Goal: Transaction & Acquisition: Purchase product/service

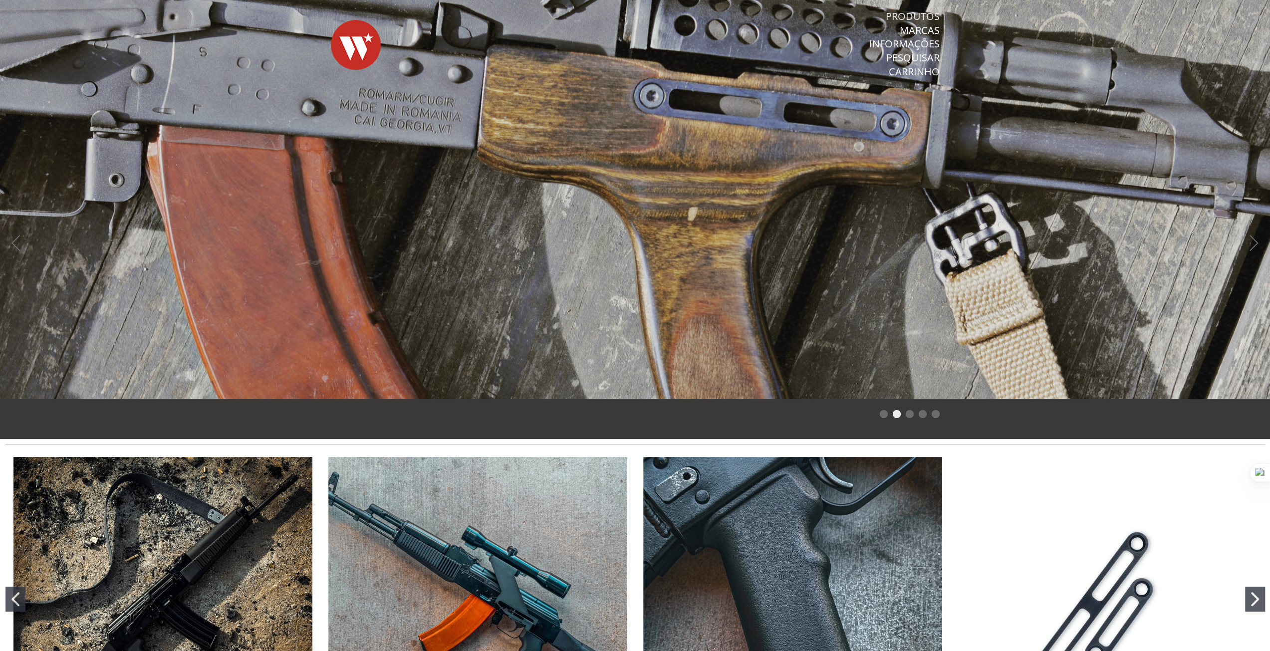
click at [918, 18] on link "Produtos" at bounding box center [912, 16] width 54 height 13
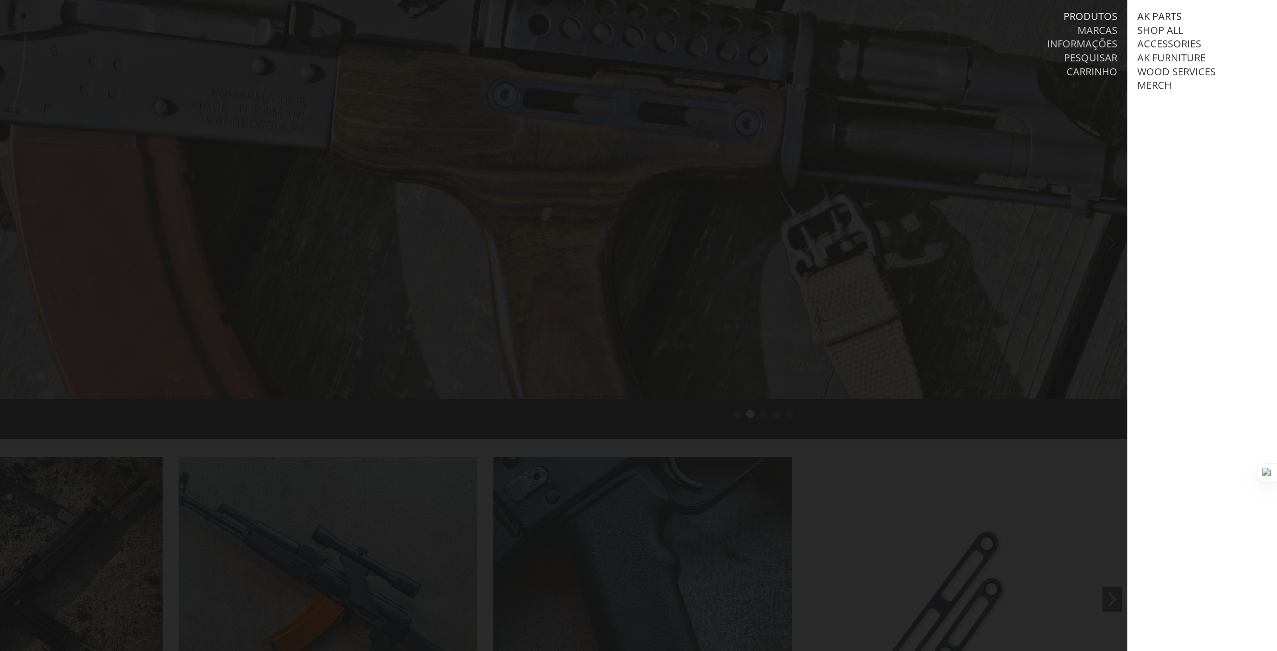
click at [1158, 18] on link "AK Parts" at bounding box center [1159, 16] width 44 height 13
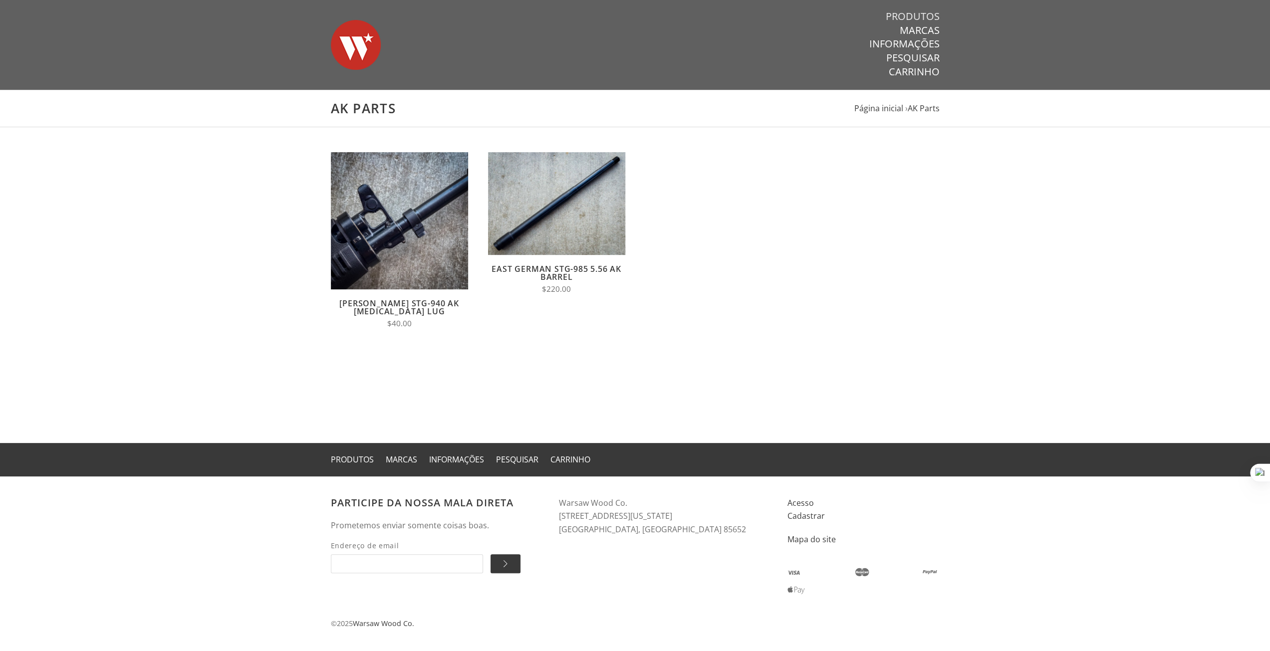
click at [927, 18] on link "Produtos" at bounding box center [912, 16] width 54 height 13
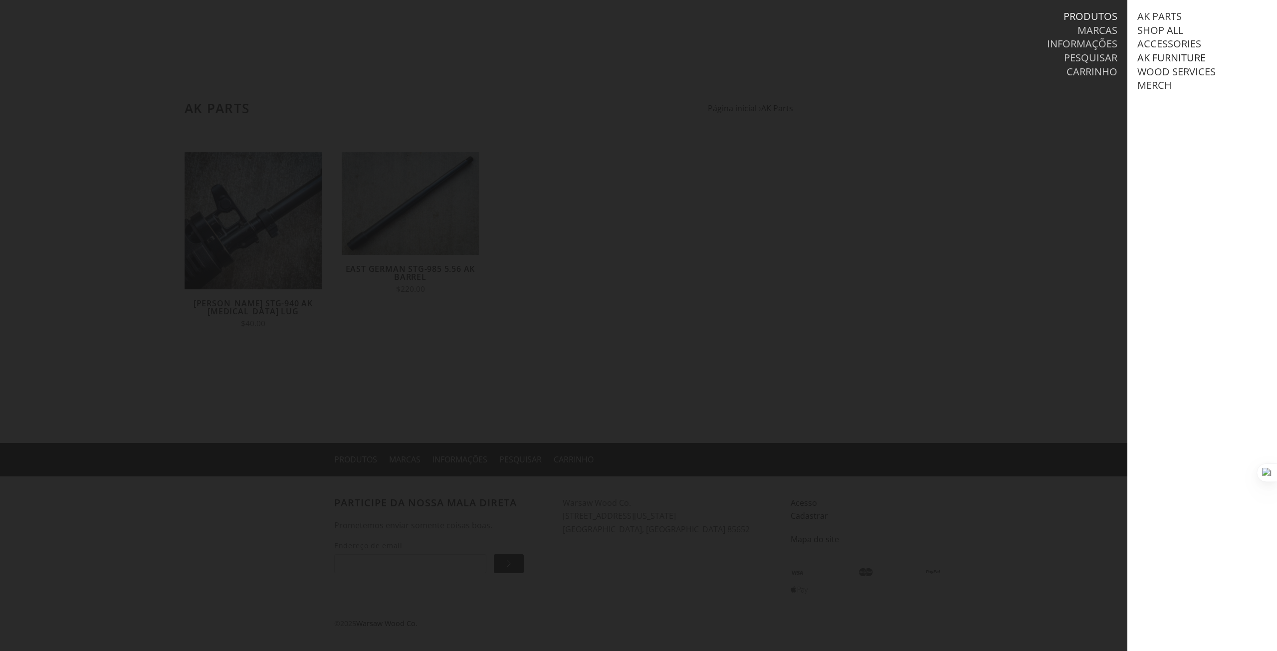
click at [1160, 59] on link "AK Furniture" at bounding box center [1171, 57] width 68 height 13
click at [1185, 119] on link "Stock Sets" at bounding box center [1175, 112] width 56 height 13
click at [1181, 147] on link "AKM/AK74" at bounding box center [1181, 140] width 48 height 13
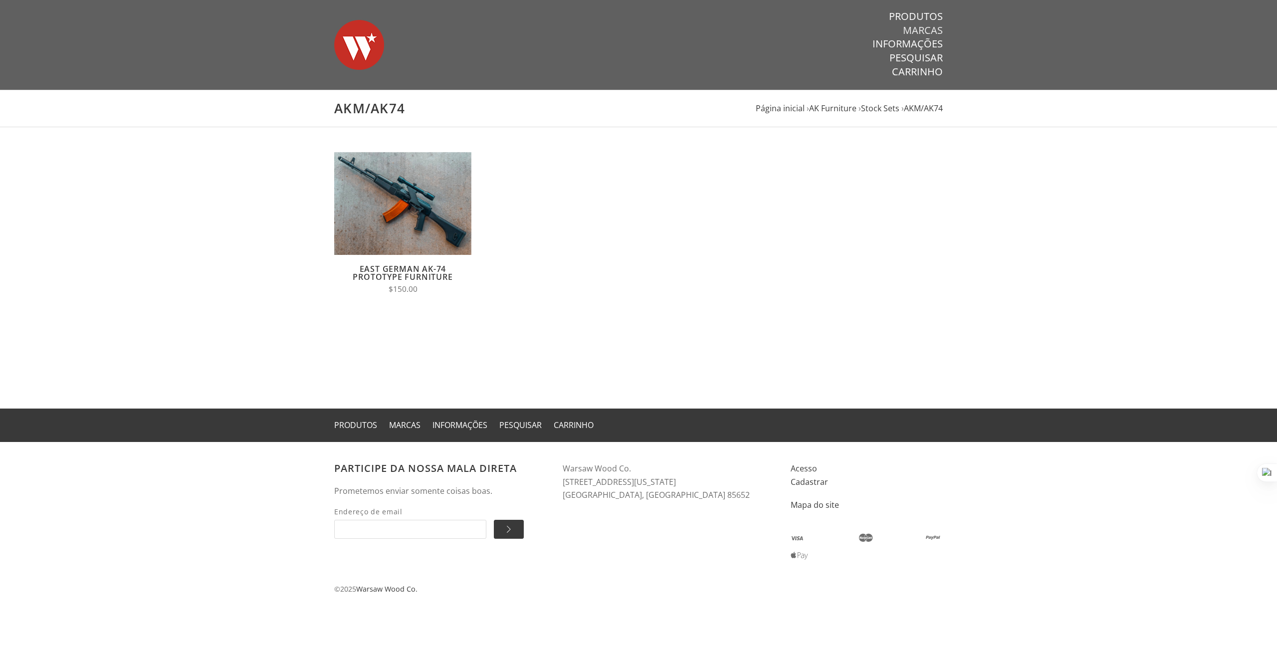
click at [914, 29] on link "Marcas" at bounding box center [923, 30] width 40 height 13
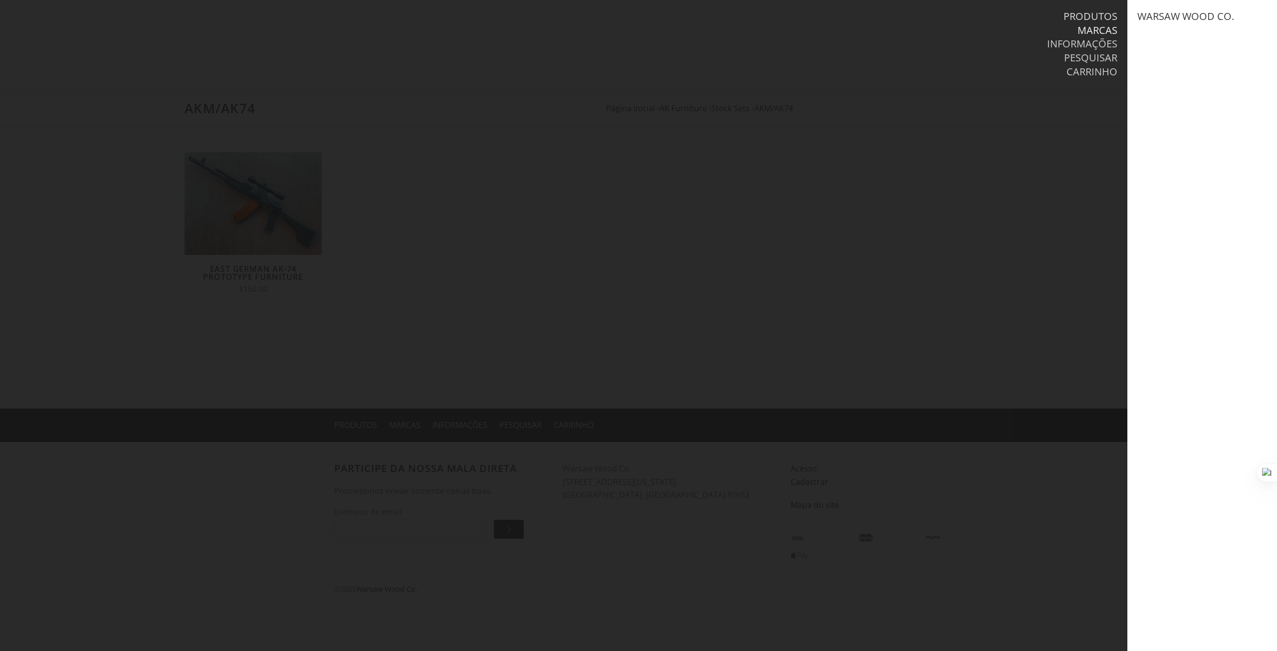
click at [1101, 14] on link "Produtos" at bounding box center [1091, 16] width 54 height 13
click at [1100, 26] on link "Marcas" at bounding box center [1098, 30] width 40 height 13
click at [1088, 16] on link "Produtos" at bounding box center [1091, 16] width 54 height 13
click at [1159, 59] on link "AK Furniture" at bounding box center [1171, 57] width 68 height 13
click at [1175, 73] on link "Ver tudo AK Furniture" at bounding box center [1206, 71] width 119 height 13
